Goal: Find specific page/section: Find specific page/section

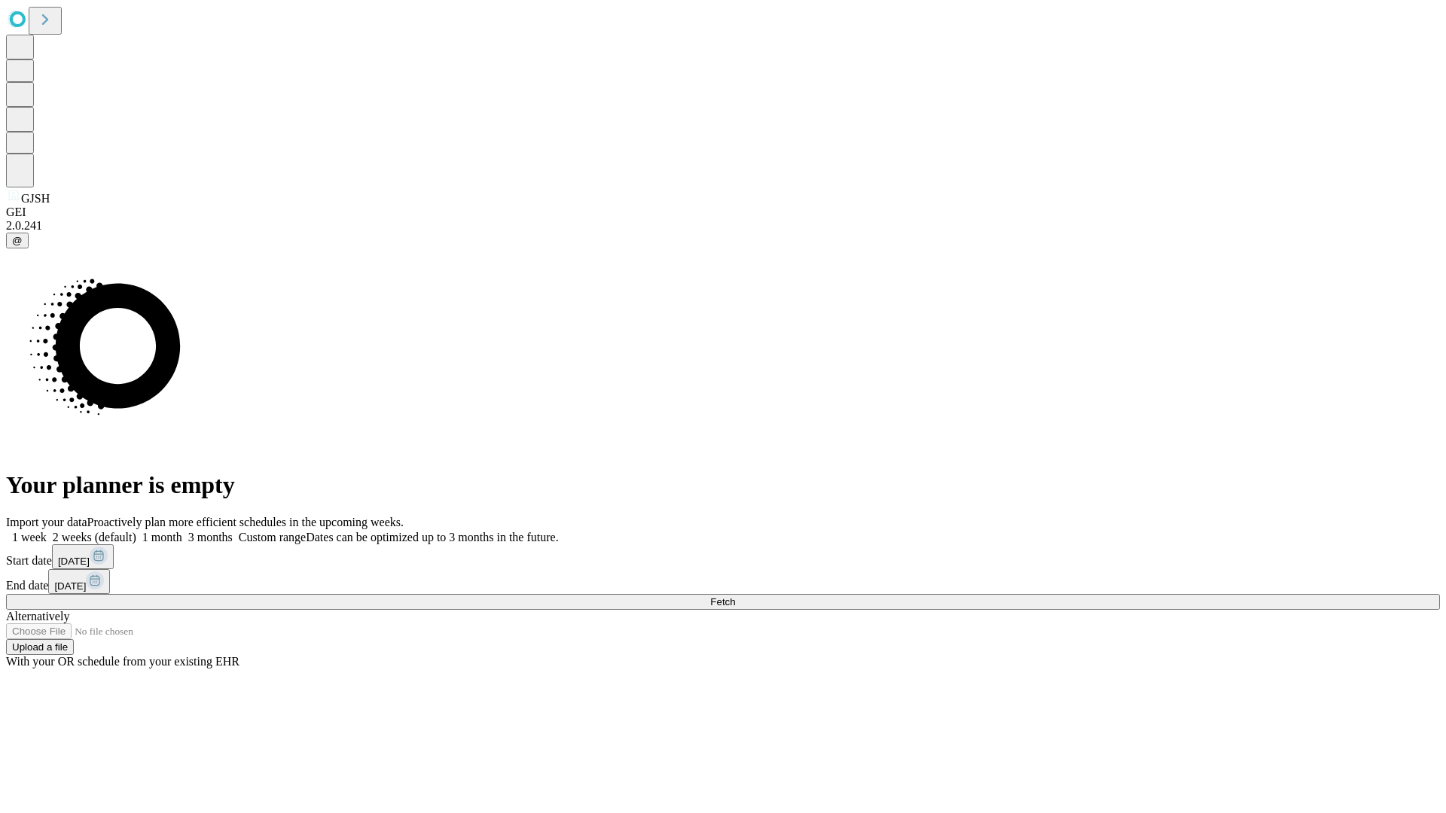
click at [735, 596] on span "Fetch" at bounding box center [722, 601] width 25 height 11
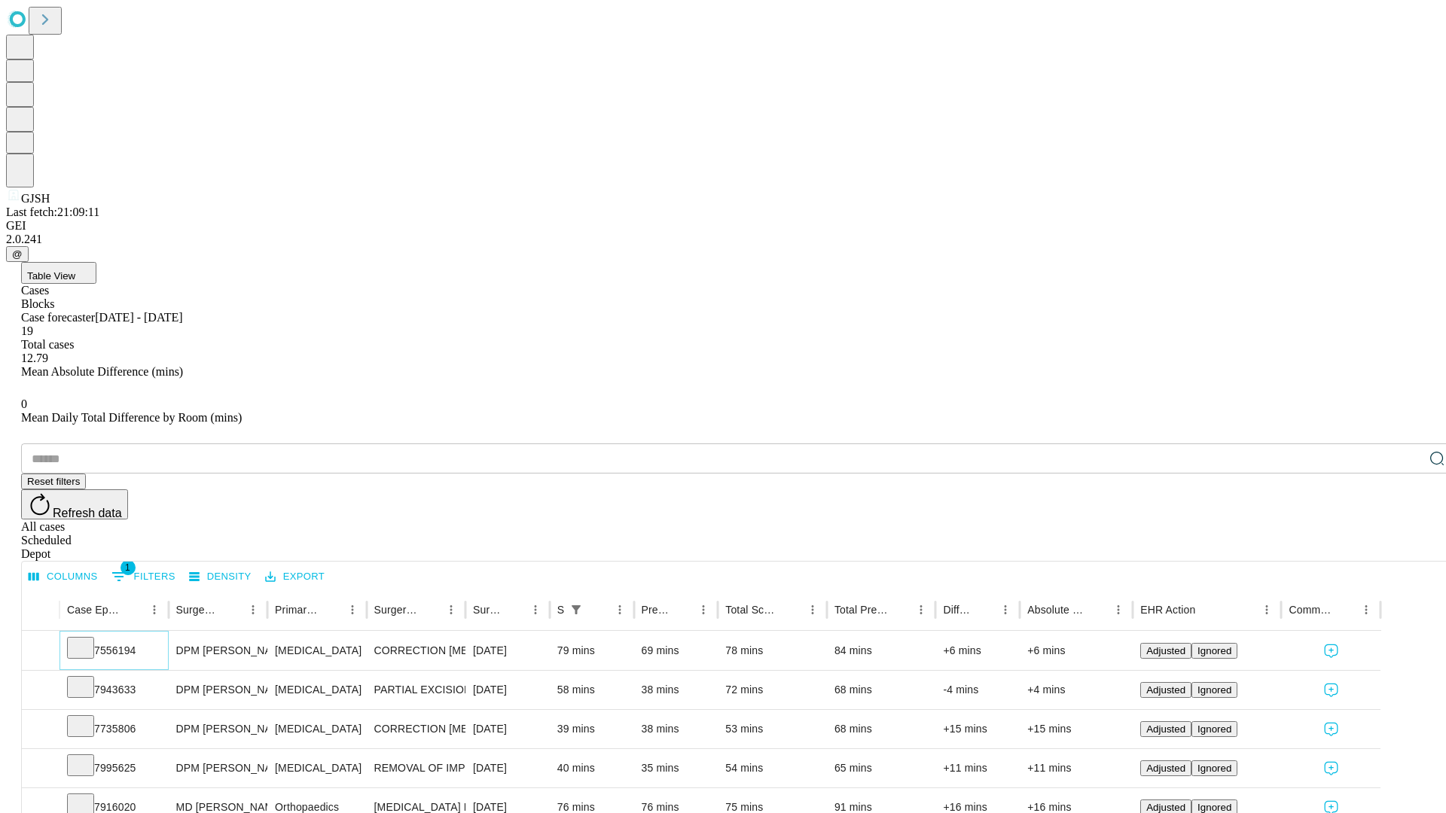
click at [88, 639] on icon at bounding box center [80, 646] width 15 height 15
